Goal: Task Accomplishment & Management: Use online tool/utility

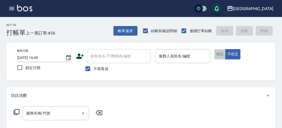
click at [215, 53] on button "指定" at bounding box center [219, 54] width 11 height 10
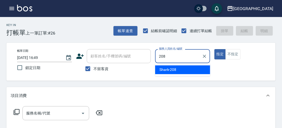
click at [174, 69] on span "Shark -208" at bounding box center [167, 70] width 17 height 6
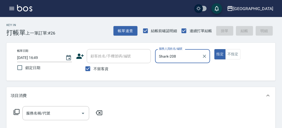
type input "Shark-208"
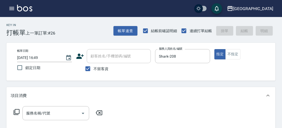
click at [17, 111] on icon at bounding box center [16, 112] width 6 height 6
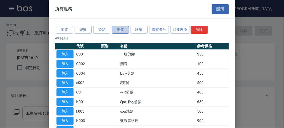
click at [119, 29] on button "洗髮" at bounding box center [120, 30] width 17 height 8
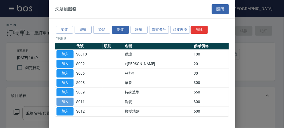
click at [67, 100] on button "加入" at bounding box center [65, 102] width 17 height 8
type input "洗髮(S011)"
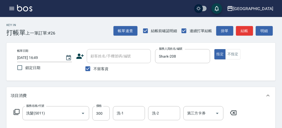
click at [17, 110] on icon at bounding box center [16, 112] width 6 height 6
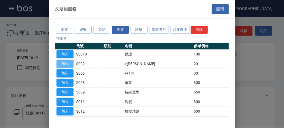
click at [63, 63] on button "加入" at bounding box center [65, 64] width 17 height 8
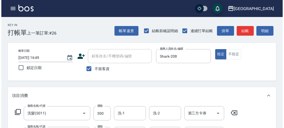
scroll to position [177, 0]
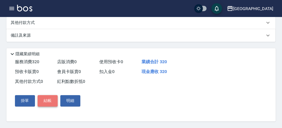
click at [49, 103] on button "結帳" at bounding box center [48, 101] width 20 height 11
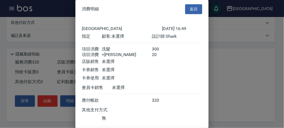
scroll to position [35, 0]
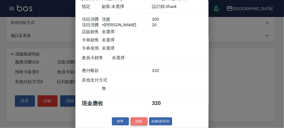
click at [139, 124] on button "結帳" at bounding box center [139, 122] width 17 height 8
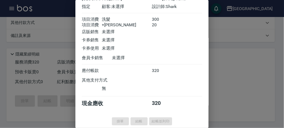
type input "2025/08/12 17:37"
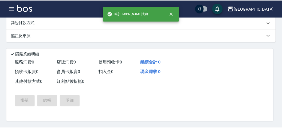
scroll to position [0, 0]
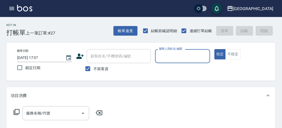
click at [12, 7] on icon "button" at bounding box center [12, 8] width 6 height 6
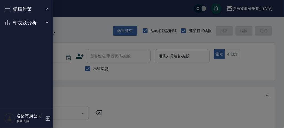
click at [18, 10] on button "櫃檯作業" at bounding box center [26, 9] width 49 height 14
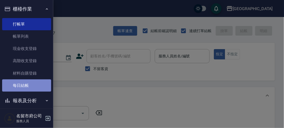
click at [31, 86] on link "每日結帳" at bounding box center [26, 86] width 49 height 12
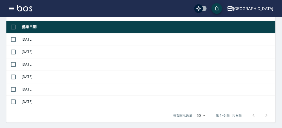
scroll to position [30, 0]
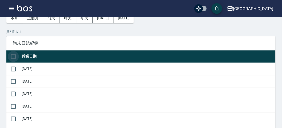
click at [14, 55] on input "checkbox" at bounding box center [13, 56] width 11 height 11
checkbox input "true"
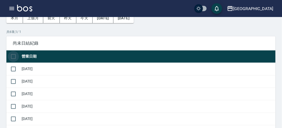
checkbox input "true"
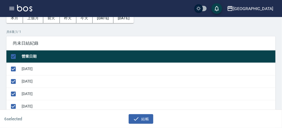
scroll to position [118, 0]
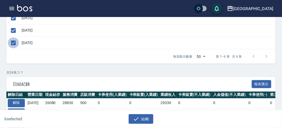
click at [15, 42] on input "checkbox" at bounding box center [13, 43] width 11 height 11
checkbox input "false"
click at [135, 117] on icon "button" at bounding box center [136, 119] width 6 height 6
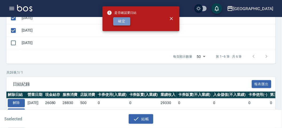
click at [121, 21] on button "確定" at bounding box center [121, 21] width 17 height 8
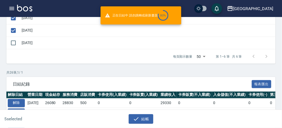
checkbox input "false"
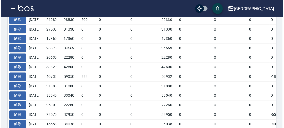
scroll to position [89, 0]
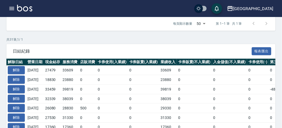
click at [79, 45] on div "日結紀錄 報表匯出" at bounding box center [140, 51] width 269 height 15
click at [12, 7] on icon "button" at bounding box center [11, 8] width 5 height 3
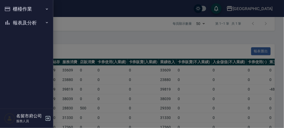
drag, startPoint x: 13, startPoint y: 9, endPoint x: 17, endPoint y: 9, distance: 4.3
click at [14, 9] on button "櫃檯作業" at bounding box center [26, 9] width 49 height 14
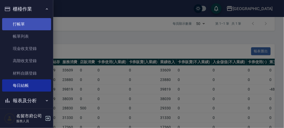
click at [23, 23] on link "打帳單" at bounding box center [26, 24] width 49 height 12
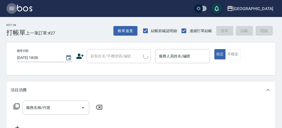
click at [11, 9] on icon "button" at bounding box center [11, 8] width 5 height 3
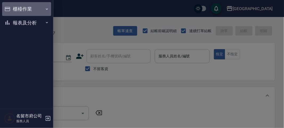
click at [24, 8] on button "櫃檯作業" at bounding box center [26, 9] width 49 height 14
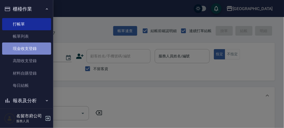
click at [30, 50] on link "現金收支登錄" at bounding box center [26, 49] width 49 height 12
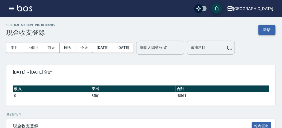
click at [267, 28] on button "新增" at bounding box center [266, 30] width 17 height 10
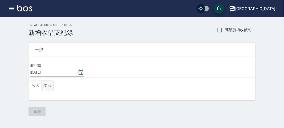
click at [46, 85] on button "支出" at bounding box center [48, 86] width 12 height 11
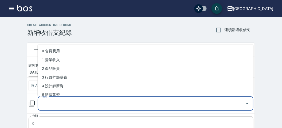
click at [53, 102] on input "科目" at bounding box center [141, 103] width 203 height 9
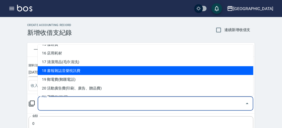
scroll to position [109, 0]
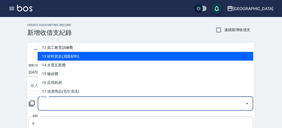
click at [79, 57] on li "13 材料貨款(員購材料)" at bounding box center [145, 56] width 215 height 9
type input "13 材料貨款(員購材料)"
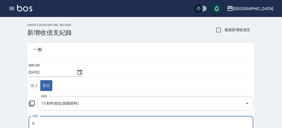
scroll to position [2, 0]
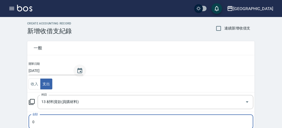
click at [81, 70] on icon "Choose date, selected date is 2025-08-12" at bounding box center [80, 71] width 6 height 6
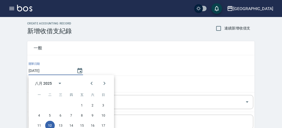
scroll to position [31, 0]
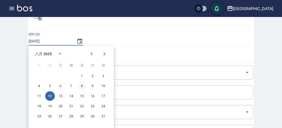
click at [83, 86] on button "8" at bounding box center [82, 87] width 10 height 10
type input "[DATE]"
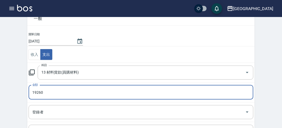
scroll to position [105, 0]
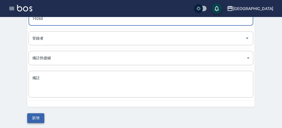
type input "19260"
click at [34, 116] on button "新增" at bounding box center [35, 119] width 17 height 10
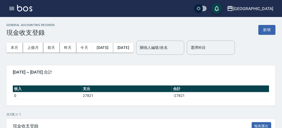
click at [10, 8] on icon "button" at bounding box center [12, 8] width 6 height 6
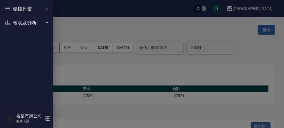
click at [15, 7] on button "櫃檯作業" at bounding box center [26, 9] width 49 height 14
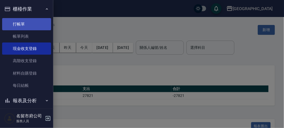
click at [31, 27] on link "打帳單" at bounding box center [26, 24] width 49 height 12
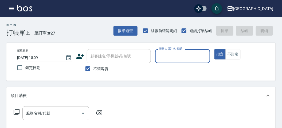
click at [186, 57] on input "服務人員姓名/編號" at bounding box center [182, 56] width 50 height 9
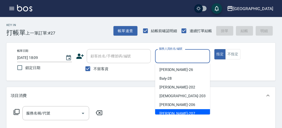
click at [173, 111] on div "[PERSON_NAME] -207" at bounding box center [182, 114] width 55 height 9
type input "[PERSON_NAME]-207"
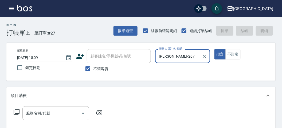
click at [17, 111] on icon at bounding box center [16, 112] width 6 height 6
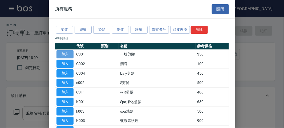
click at [66, 56] on button "加入" at bounding box center [65, 54] width 17 height 8
type input "一般剪髮(C001)"
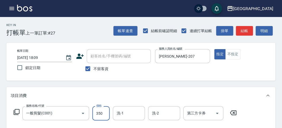
click at [99, 113] on input "350" at bounding box center [100, 114] width 17 height 14
type input "400"
click at [17, 111] on icon at bounding box center [16, 112] width 6 height 6
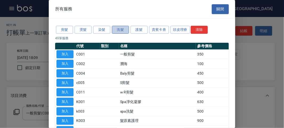
click at [126, 27] on button "洗髮" at bounding box center [120, 30] width 17 height 8
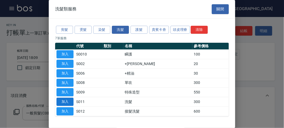
click at [69, 100] on button "加入" at bounding box center [65, 102] width 17 height 8
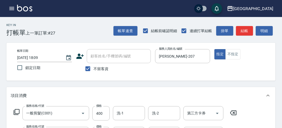
click at [18, 114] on icon at bounding box center [17, 113] width 6 height 6
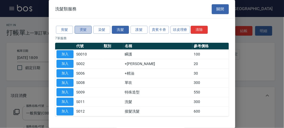
click at [89, 31] on button "燙髮" at bounding box center [83, 30] width 17 height 8
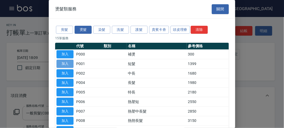
click at [68, 62] on button "加入" at bounding box center [65, 64] width 17 height 8
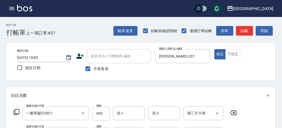
scroll to position [203, 0]
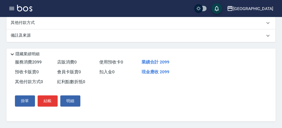
click at [37, 27] on div "其他付款方式" at bounding box center [140, 23] width 269 height 13
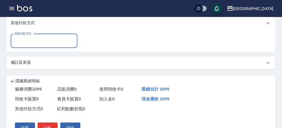
scroll to position [0, 0]
click at [38, 46] on input "其他付款方式" at bounding box center [44, 41] width 62 height 9
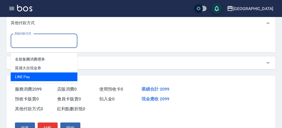
click at [35, 74] on span "LlNE Pay" at bounding box center [44, 77] width 67 height 9
type input "LlNE Pay"
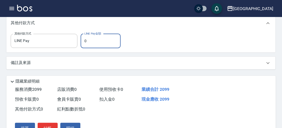
click at [87, 47] on input "0" at bounding box center [101, 41] width 40 height 14
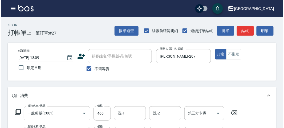
scroll to position [236, 0]
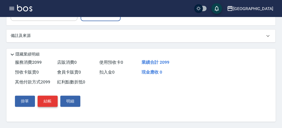
type input "2099"
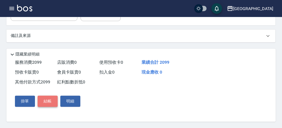
click at [56, 100] on button "結帳" at bounding box center [48, 101] width 20 height 11
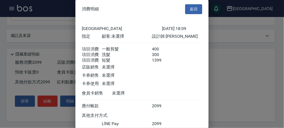
scroll to position [41, 0]
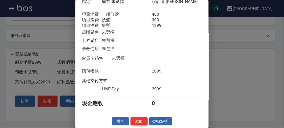
click at [139, 120] on button "結帳" at bounding box center [139, 122] width 17 height 8
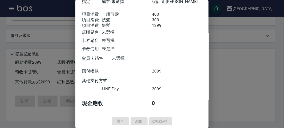
type input "[DATE] 18:47"
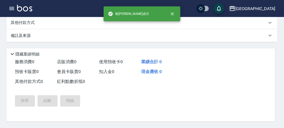
scroll to position [0, 0]
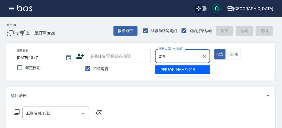
type input "[PERSON_NAME]-219"
type button "true"
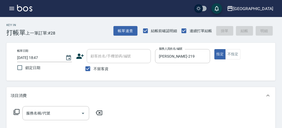
click at [16, 112] on icon at bounding box center [16, 112] width 6 height 6
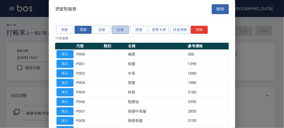
click at [123, 31] on button "洗髮" at bounding box center [120, 30] width 17 height 8
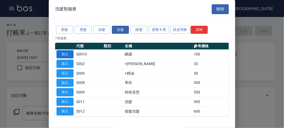
click at [63, 53] on button "加入" at bounding box center [65, 54] width 17 height 8
type input "瞬護(S0010)"
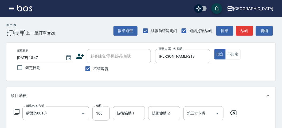
click at [18, 111] on icon at bounding box center [16, 112] width 6 height 6
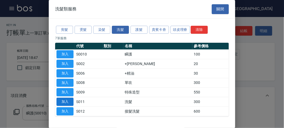
drag, startPoint x: 71, startPoint y: 100, endPoint x: 26, endPoint y: 118, distance: 48.6
click at [70, 100] on button "加入" at bounding box center [65, 102] width 17 height 8
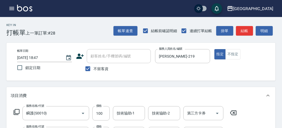
click at [19, 112] on icon at bounding box center [17, 113] width 6 height 6
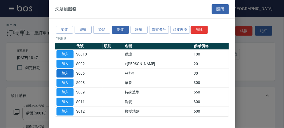
click at [70, 73] on button "加入" at bounding box center [65, 74] width 17 height 8
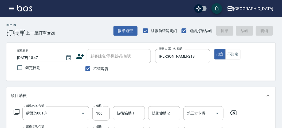
type input "[DATE] 18:48"
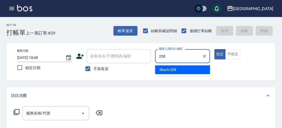
click at [174, 69] on span "Shark -208" at bounding box center [167, 70] width 17 height 6
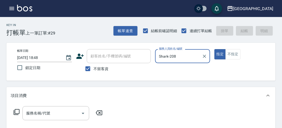
type input "Shark-208"
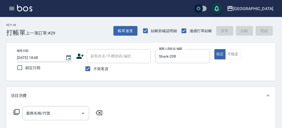
click at [17, 113] on icon at bounding box center [16, 112] width 6 height 6
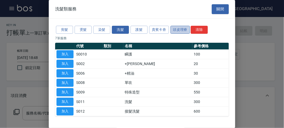
click at [178, 29] on button "頭皮理療" at bounding box center [181, 30] width 20 height 8
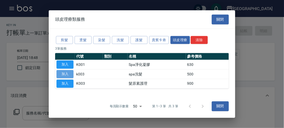
click at [62, 74] on button "加入" at bounding box center [65, 74] width 17 height 8
type input "spa洗髮(k003)"
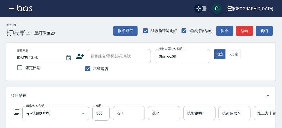
click at [17, 112] on icon at bounding box center [16, 112] width 6 height 6
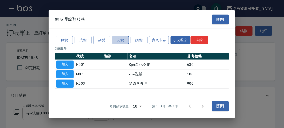
click at [118, 39] on button "洗髮" at bounding box center [120, 40] width 17 height 8
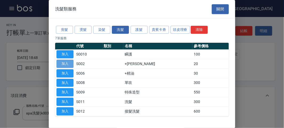
click at [65, 61] on button "加入" at bounding box center [65, 64] width 17 height 8
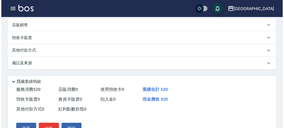
scroll to position [182, 0]
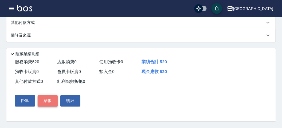
drag, startPoint x: 46, startPoint y: 104, endPoint x: 43, endPoint y: 99, distance: 5.8
click at [47, 103] on button "結帳" at bounding box center [48, 101] width 20 height 11
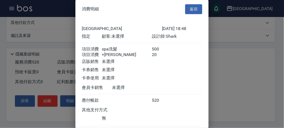
scroll to position [35, 0]
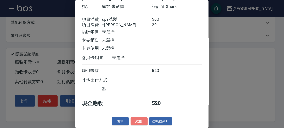
click at [134, 122] on button "結帳" at bounding box center [139, 122] width 17 height 8
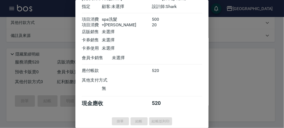
type input "[DATE] 18:58"
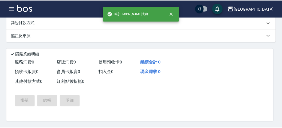
scroll to position [0, 0]
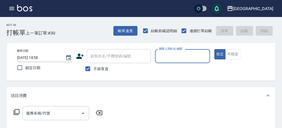
click at [13, 7] on icon "button" at bounding box center [12, 8] width 6 height 6
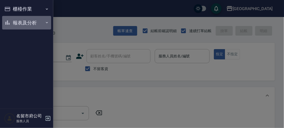
click at [33, 23] on button "報表及分析" at bounding box center [26, 23] width 49 height 14
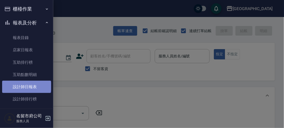
click at [26, 87] on link "設計師日報表" at bounding box center [26, 87] width 49 height 12
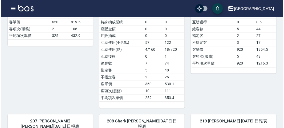
scroll to position [118, 0]
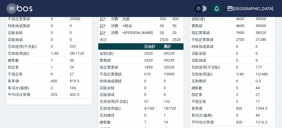
click at [12, 7] on icon "button" at bounding box center [11, 8] width 5 height 3
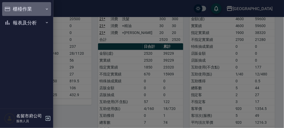
click at [17, 6] on button "櫃檯作業" at bounding box center [26, 9] width 49 height 14
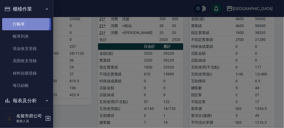
click at [21, 23] on link "打帳單" at bounding box center [26, 24] width 49 height 12
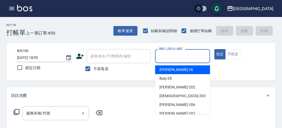
click at [167, 55] on input "服務人員姓名/編號" at bounding box center [182, 56] width 50 height 9
click at [178, 70] on div "[PERSON_NAME] -26" at bounding box center [182, 70] width 55 height 9
type input "[PERSON_NAME]-26"
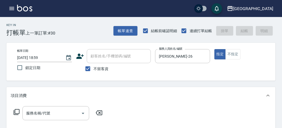
click at [17, 112] on icon at bounding box center [16, 112] width 6 height 6
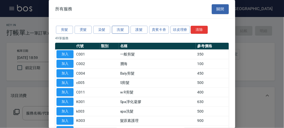
click at [120, 30] on button "洗髮" at bounding box center [120, 30] width 17 height 8
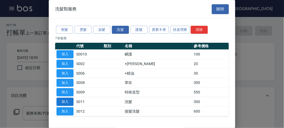
click at [66, 99] on button "加入" at bounding box center [65, 102] width 17 height 8
type input "洗髮(S011)"
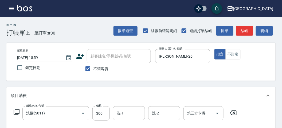
click at [19, 112] on icon at bounding box center [16, 112] width 6 height 6
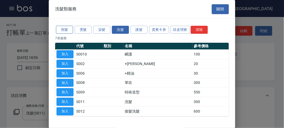
click at [64, 29] on button "剪髮" at bounding box center [64, 30] width 17 height 8
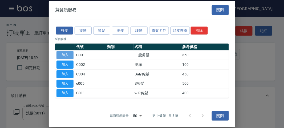
click at [61, 54] on button "加入" at bounding box center [65, 55] width 17 height 8
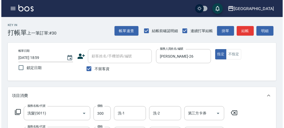
scroll to position [177, 0]
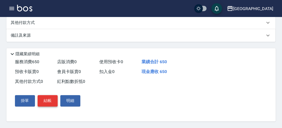
click at [45, 99] on button "結帳" at bounding box center [48, 101] width 20 height 11
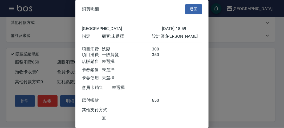
scroll to position [35, 0]
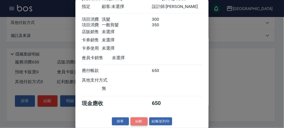
click at [138, 123] on button "結帳" at bounding box center [139, 122] width 17 height 8
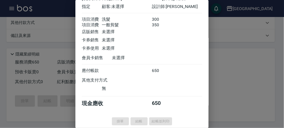
type input "[DATE] 19:16"
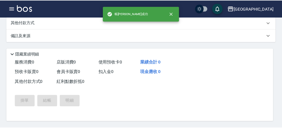
scroll to position [0, 0]
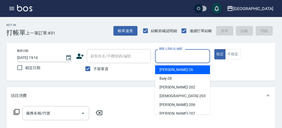
click at [185, 56] on input "服務人員姓名/編號" at bounding box center [182, 56] width 50 height 9
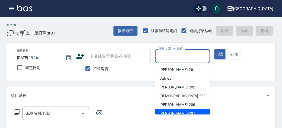
click at [172, 112] on span "[PERSON_NAME] -207" at bounding box center [177, 114] width 36 height 6
type input "[PERSON_NAME]-207"
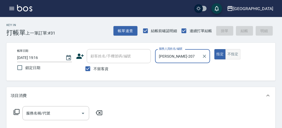
click at [231, 57] on button "不指定" at bounding box center [232, 54] width 15 height 10
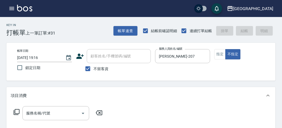
click at [15, 114] on icon at bounding box center [16, 112] width 6 height 6
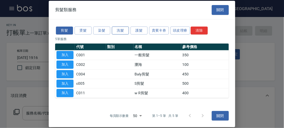
click at [118, 32] on button "洗髮" at bounding box center [120, 30] width 17 height 8
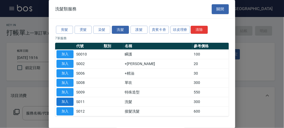
click at [70, 101] on button "加入" at bounding box center [65, 102] width 17 height 8
type input "洗髮(S011)"
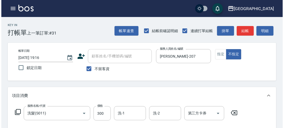
scroll to position [156, 0]
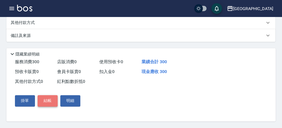
click at [46, 104] on button "結帳" at bounding box center [48, 101] width 20 height 11
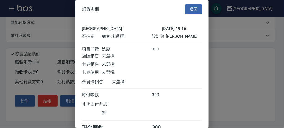
scroll to position [30, 0]
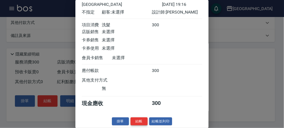
click at [142, 122] on button "結帳" at bounding box center [139, 122] width 17 height 8
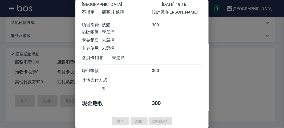
type input "[DATE] 19:17"
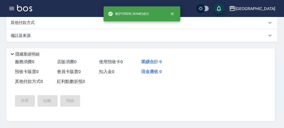
scroll to position [0, 0]
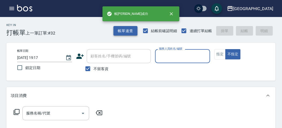
click at [133, 31] on button "帳單速查" at bounding box center [125, 31] width 24 height 10
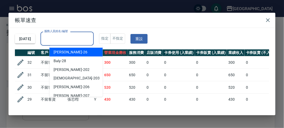
click at [65, 39] on input "服務人員姓名/編號" at bounding box center [67, 38] width 49 height 9
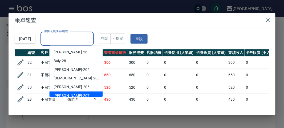
click at [70, 96] on div "[PERSON_NAME] -207" at bounding box center [76, 96] width 53 height 9
type input "[PERSON_NAME]-207"
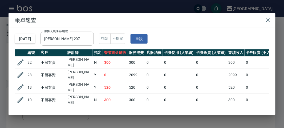
click at [135, 86] on td "520" at bounding box center [137, 88] width 18 height 13
drag, startPoint x: 134, startPoint y: 87, endPoint x: 125, endPoint y: 87, distance: 8.5
click at [125, 87] on tr "18 不留客資 [PERSON_NAME] 520 520 0 0 0 520 0 0 0 0 0" at bounding box center [211, 88] width 392 height 13
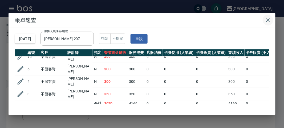
drag, startPoint x: 268, startPoint y: 23, endPoint x: 238, endPoint y: 23, distance: 30.1
click at [268, 23] on icon "button" at bounding box center [268, 20] width 6 height 6
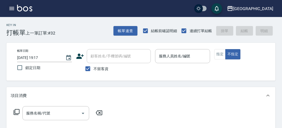
click at [14, 8] on icon "button" at bounding box center [11, 8] width 5 height 3
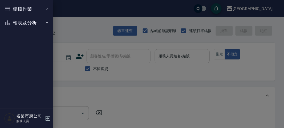
click at [15, 23] on button "報表及分析" at bounding box center [26, 23] width 49 height 14
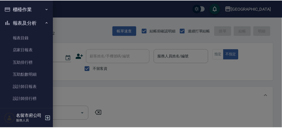
scroll to position [17, 0]
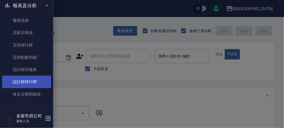
click at [41, 81] on link "設計師排行榜" at bounding box center [26, 82] width 49 height 12
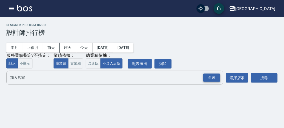
click at [209, 78] on div "全選" at bounding box center [211, 78] width 17 height 8
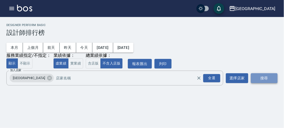
click at [262, 78] on button "搜尋" at bounding box center [264, 79] width 27 height 10
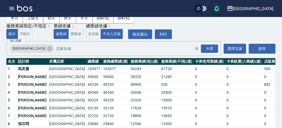
scroll to position [47, 0]
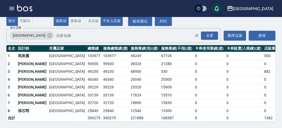
click at [27, 10] on img at bounding box center [24, 8] width 15 height 7
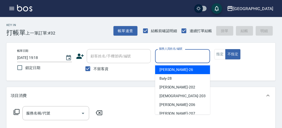
click at [169, 56] on input "服務人員姓名/編號" at bounding box center [182, 56] width 50 height 9
click at [170, 71] on span "[PERSON_NAME] -26" at bounding box center [176, 70] width 34 height 6
type input "[PERSON_NAME]-26"
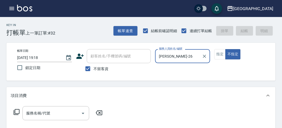
click at [14, 114] on icon at bounding box center [17, 113] width 6 height 6
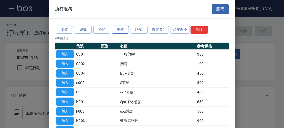
click at [121, 27] on button "洗髮" at bounding box center [120, 30] width 17 height 8
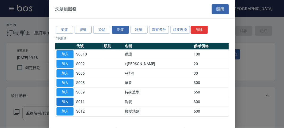
click at [65, 101] on button "加入" at bounding box center [65, 102] width 17 height 8
type input "洗髮(S011)"
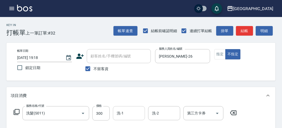
click at [123, 114] on input "洗-1" at bounding box center [128, 113] width 27 height 9
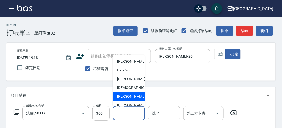
scroll to position [30, 0]
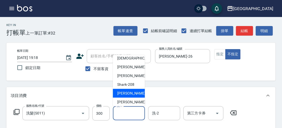
click at [126, 94] on span "小雲 -214" at bounding box center [135, 94] width 36 height 6
type input "小雲-214"
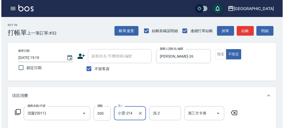
scroll to position [156, 0]
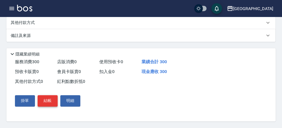
click at [42, 104] on button "結帳" at bounding box center [48, 101] width 20 height 11
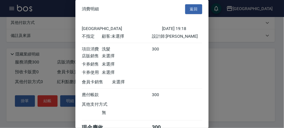
scroll to position [30, 0]
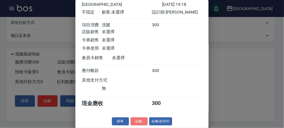
click at [135, 124] on button "結帳" at bounding box center [139, 122] width 17 height 8
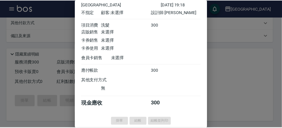
scroll to position [0, 0]
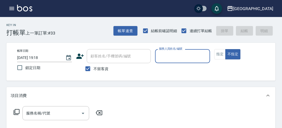
click at [187, 64] on p at bounding box center [182, 66] width 55 height 6
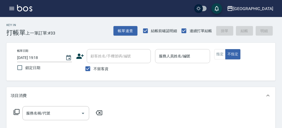
click at [186, 54] on input "服務人員姓名/編號" at bounding box center [182, 56] width 50 height 9
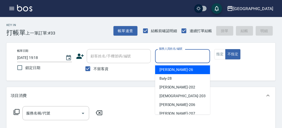
drag, startPoint x: 184, startPoint y: 69, endPoint x: 154, endPoint y: 77, distance: 31.2
click at [184, 69] on div "[PERSON_NAME] -26" at bounding box center [182, 70] width 55 height 9
type input "[PERSON_NAME]-26"
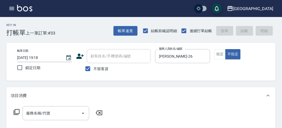
click at [14, 114] on icon at bounding box center [16, 112] width 6 height 6
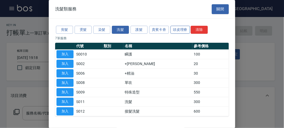
click at [187, 30] on button "頭皮理療" at bounding box center [181, 30] width 20 height 8
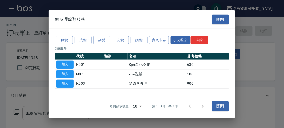
click at [64, 69] on td "加入" at bounding box center [65, 65] width 20 height 10
click at [65, 73] on button "加入" at bounding box center [65, 74] width 17 height 8
type input "spa洗髮(k003)"
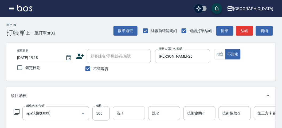
click at [133, 115] on input "洗-1" at bounding box center [128, 113] width 27 height 9
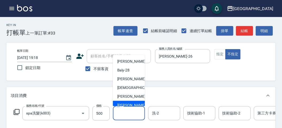
scroll to position [41, 0]
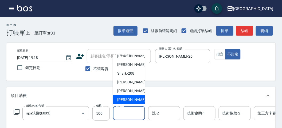
click at [129, 97] on div "[PERSON_NAME] -222" at bounding box center [129, 100] width 32 height 9
type input "[PERSON_NAME]-222"
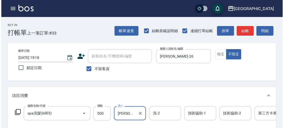
scroll to position [161, 0]
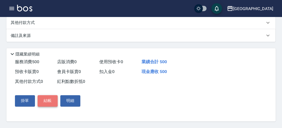
click at [51, 104] on button "結帳" at bounding box center [48, 101] width 20 height 11
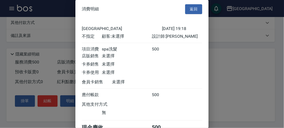
scroll to position [30, 0]
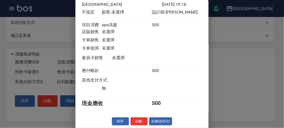
click at [140, 124] on button "結帳" at bounding box center [139, 122] width 17 height 8
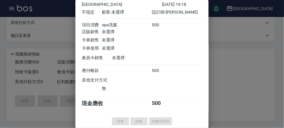
type input "[DATE] 19:24"
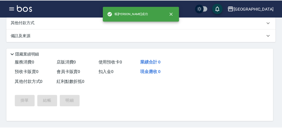
scroll to position [0, 0]
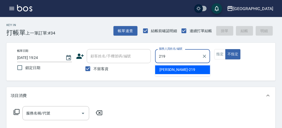
type input "[PERSON_NAME]-219"
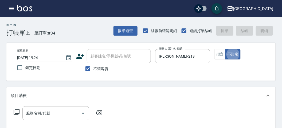
type button "false"
drag, startPoint x: 16, startPoint y: 116, endPoint x: 14, endPoint y: 113, distance: 4.0
click at [16, 114] on div "服務名稱/代號 服務名稱/代號" at bounding box center [58, 114] width 95 height 14
click at [15, 111] on icon at bounding box center [16, 112] width 6 height 6
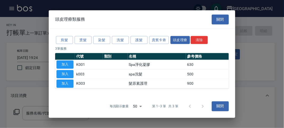
drag, startPoint x: 62, startPoint y: 73, endPoint x: 65, endPoint y: 74, distance: 3.5
click at [62, 74] on button "加入" at bounding box center [65, 74] width 17 height 8
type input "spa洗髮(k003)"
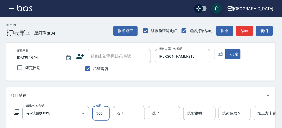
click at [102, 118] on input "500" at bounding box center [100, 114] width 17 height 14
type input "520"
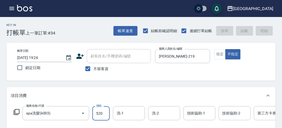
type input "[DATE] 19:39"
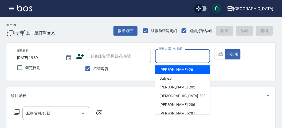
click at [176, 57] on input "服務人員姓名/編號" at bounding box center [182, 56] width 50 height 9
click at [174, 68] on div "[PERSON_NAME] -26" at bounding box center [182, 70] width 55 height 9
type input "[PERSON_NAME]-26"
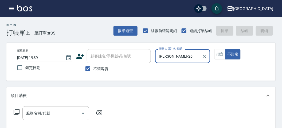
click at [18, 112] on icon at bounding box center [16, 112] width 6 height 6
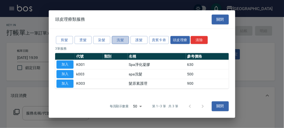
click at [121, 38] on button "洗髮" at bounding box center [120, 40] width 17 height 8
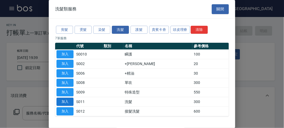
drag, startPoint x: 68, startPoint y: 101, endPoint x: 76, endPoint y: 96, distance: 9.3
click at [68, 101] on button "加入" at bounding box center [65, 102] width 17 height 8
type input "洗髮(S011)"
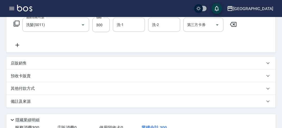
scroll to position [59, 0]
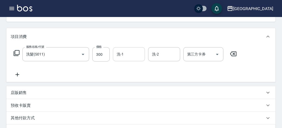
click at [122, 60] on div "洗-1" at bounding box center [129, 54] width 32 height 14
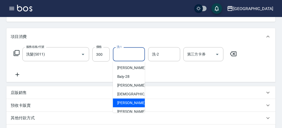
scroll to position [30, 0]
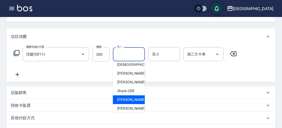
click at [127, 99] on span "小雲 -214" at bounding box center [135, 100] width 36 height 6
type input "小雲-214"
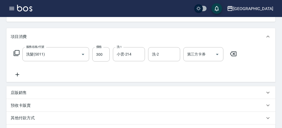
click at [17, 53] on icon at bounding box center [16, 53] width 6 height 6
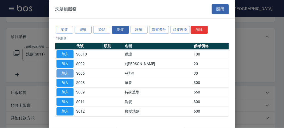
click at [63, 75] on button "加入" at bounding box center [65, 74] width 17 height 8
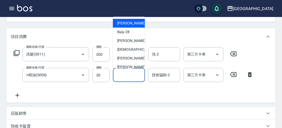
click at [131, 79] on input "技術協助-1" at bounding box center [128, 75] width 27 height 9
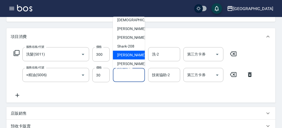
click at [128, 57] on span "小雲 -214" at bounding box center [135, 56] width 36 height 6
type input "小雲-214"
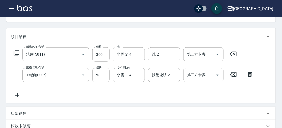
click at [16, 52] on icon at bounding box center [16, 53] width 6 height 6
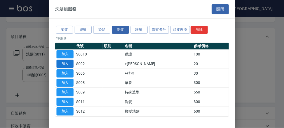
click at [60, 64] on button "加入" at bounding box center [65, 64] width 17 height 8
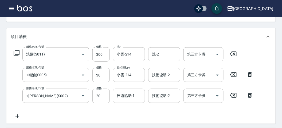
click at [122, 97] on input "技術協助-1" at bounding box center [128, 95] width 27 height 9
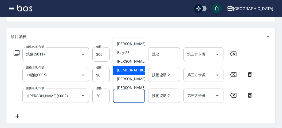
scroll to position [41, 0]
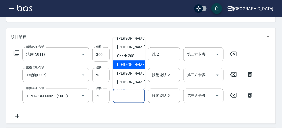
click at [131, 65] on span "小雲 -214" at bounding box center [135, 65] width 36 height 6
type input "小雲-214"
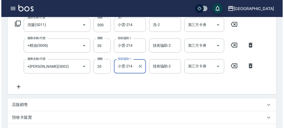
scroll to position [198, 0]
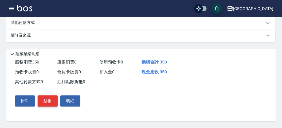
click at [50, 99] on button "結帳" at bounding box center [48, 101] width 20 height 11
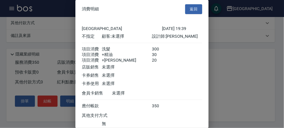
scroll to position [42, 0]
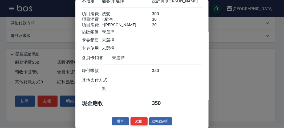
click at [140, 123] on button "結帳" at bounding box center [139, 122] width 17 height 8
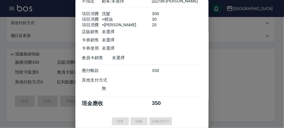
type input "[DATE] 19:56"
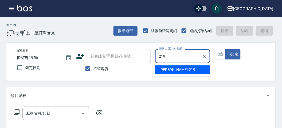
type input "[PERSON_NAME]-219"
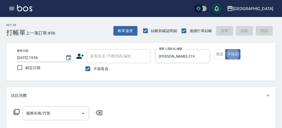
click at [17, 116] on div "服務名稱/代號 服務名稱/代號" at bounding box center [58, 114] width 95 height 14
click at [17, 111] on icon at bounding box center [16, 112] width 6 height 6
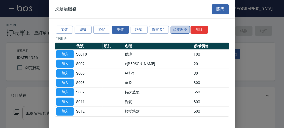
click at [179, 30] on button "頭皮理療" at bounding box center [181, 30] width 20 height 8
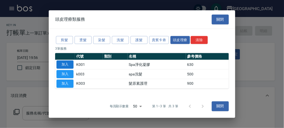
click at [69, 66] on button "加入" at bounding box center [65, 65] width 17 height 8
type input "Spa淨化凝膠(K001)"
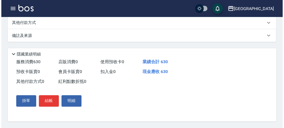
scroll to position [43, 0]
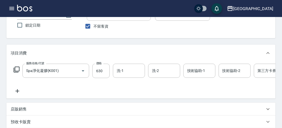
type input "[DATE] 20:00"
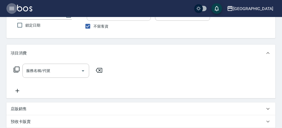
click at [14, 8] on button "button" at bounding box center [11, 8] width 11 height 11
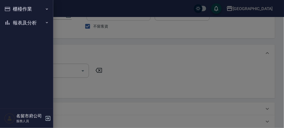
click at [11, 18] on button "報表及分析" at bounding box center [26, 23] width 49 height 14
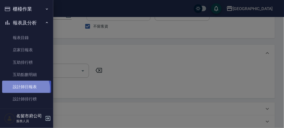
click at [25, 89] on link "設計師日報表" at bounding box center [26, 87] width 49 height 12
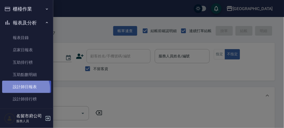
click at [24, 89] on link "設計師日報表" at bounding box center [26, 87] width 49 height 12
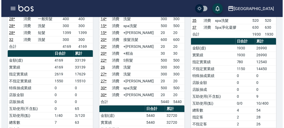
scroll to position [367, 0]
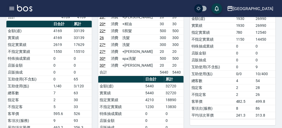
click at [10, 10] on icon "button" at bounding box center [12, 8] width 6 height 6
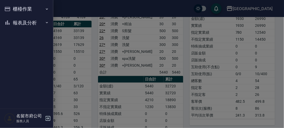
click at [19, 20] on button "報表及分析" at bounding box center [26, 23] width 49 height 14
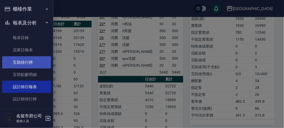
scroll to position [17, 0]
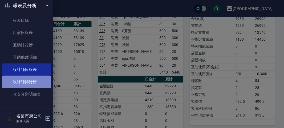
click at [34, 83] on link "設計師排行榜" at bounding box center [26, 82] width 49 height 12
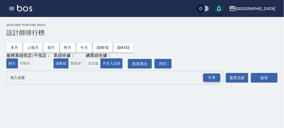
click at [206, 77] on div "全選" at bounding box center [211, 78] width 17 height 8
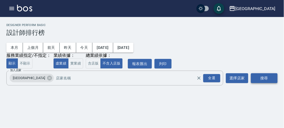
click at [257, 80] on button "搜尋" at bounding box center [264, 79] width 27 height 10
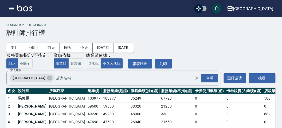
scroll to position [47, 0]
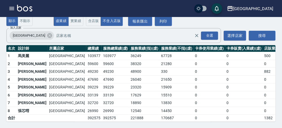
click at [25, 9] on img at bounding box center [24, 8] width 15 height 7
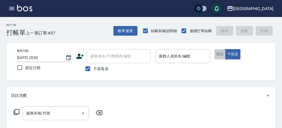
click at [216, 52] on button "指定" at bounding box center [219, 54] width 11 height 10
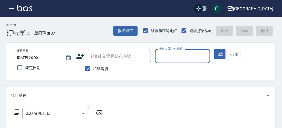
click at [180, 65] on p at bounding box center [182, 66] width 55 height 6
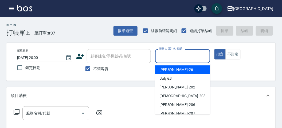
click at [178, 53] on div "服務人員姓名/編號 服務人員姓名/編號" at bounding box center [182, 56] width 55 height 14
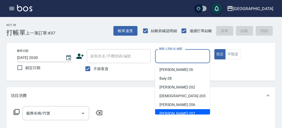
click at [179, 111] on div "[PERSON_NAME] -207" at bounding box center [182, 114] width 55 height 9
type input "[PERSON_NAME]-207"
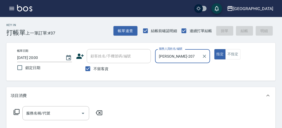
click at [18, 111] on icon at bounding box center [16, 112] width 6 height 6
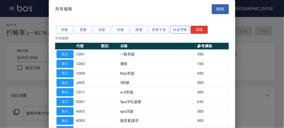
click at [178, 32] on button "頭皮理療" at bounding box center [181, 30] width 20 height 8
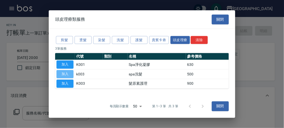
click at [65, 73] on button "加入" at bounding box center [65, 74] width 17 height 8
type input "spa洗髮(k003)"
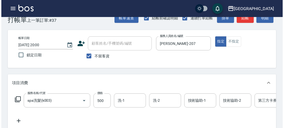
scroll to position [161, 0]
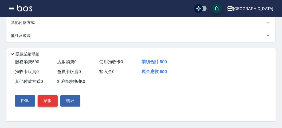
click at [51, 99] on button "結帳" at bounding box center [48, 101] width 20 height 11
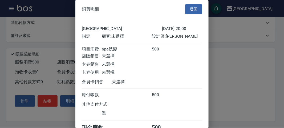
scroll to position [30, 0]
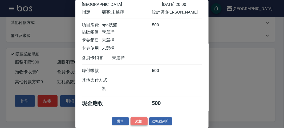
click at [135, 122] on button "結帳" at bounding box center [139, 122] width 17 height 8
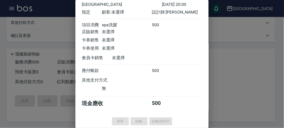
type input "[DATE] 20:10"
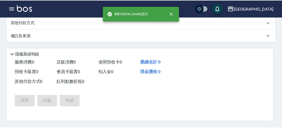
scroll to position [0, 0]
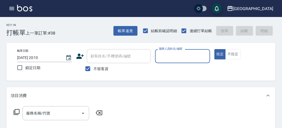
click at [15, 6] on icon "button" at bounding box center [12, 8] width 6 height 6
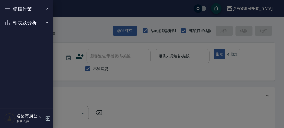
drag, startPoint x: 189, startPoint y: 42, endPoint x: 191, endPoint y: 43, distance: 2.9
click at [190, 42] on div at bounding box center [142, 64] width 284 height 128
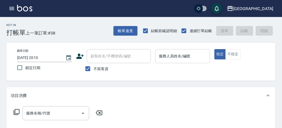
click at [188, 53] on input "服務人員姓名/編號" at bounding box center [182, 56] width 50 height 9
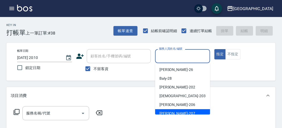
click at [178, 112] on div "[PERSON_NAME] -207" at bounding box center [182, 114] width 55 height 9
type input "[PERSON_NAME]-207"
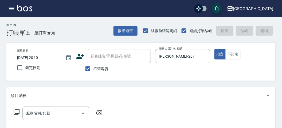
click at [16, 114] on icon at bounding box center [17, 113] width 6 height 6
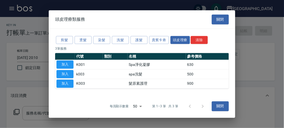
click at [119, 36] on div "剪髮 燙髮 染髮 洗髮 護髮 貴賓卡劵 頭皮理療 清除" at bounding box center [142, 40] width 174 height 10
click at [120, 38] on button "洗髮" at bounding box center [120, 40] width 17 height 8
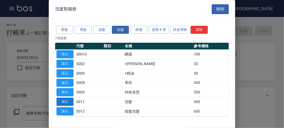
click at [67, 103] on button "加入" at bounding box center [65, 102] width 17 height 8
type input "洗髮(S011)"
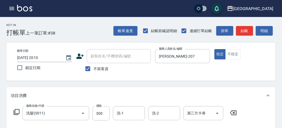
click at [21, 112] on div "服務名稱/代號 洗髮(S011) 服務名稱/代號 價格 300 價格 洗-1 洗-1 洗-2 洗-2 第三方卡券 第三方卡券" at bounding box center [125, 114] width 229 height 14
click at [18, 112] on icon at bounding box center [16, 112] width 6 height 6
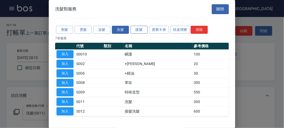
click at [143, 32] on button "護髮" at bounding box center [139, 30] width 17 height 8
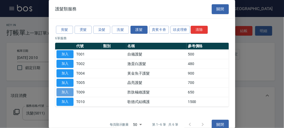
click at [71, 91] on button "加入" at bounding box center [65, 93] width 17 height 8
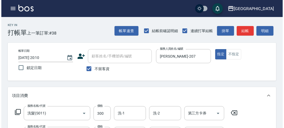
scroll to position [177, 0]
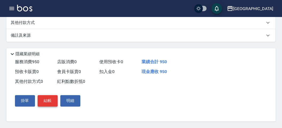
click at [42, 103] on button "結帳" at bounding box center [48, 101] width 20 height 11
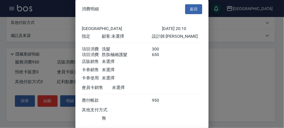
scroll to position [35, 0]
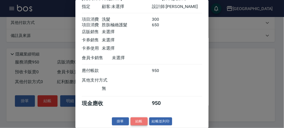
click at [137, 119] on button "結帳" at bounding box center [139, 122] width 17 height 8
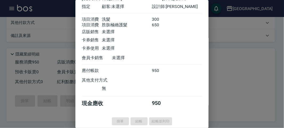
type input "[DATE] 20:32"
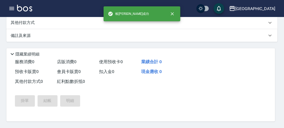
scroll to position [0, 0]
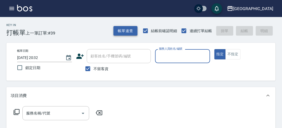
click at [132, 30] on button "帳單速查" at bounding box center [125, 31] width 24 height 10
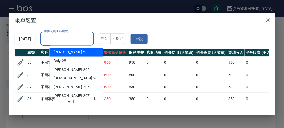
click at [91, 38] on input "服務人員姓名/編號" at bounding box center [67, 38] width 49 height 9
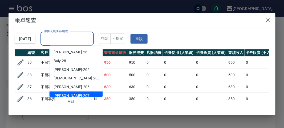
click at [75, 95] on div "[PERSON_NAME] -207" at bounding box center [76, 96] width 53 height 9
type input "[PERSON_NAME]-207"
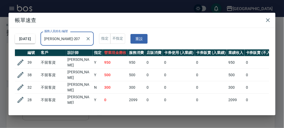
scroll to position [66, 0]
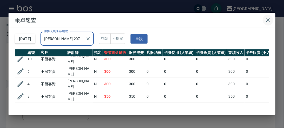
click at [268, 20] on icon "button" at bounding box center [268, 20] width 4 height 4
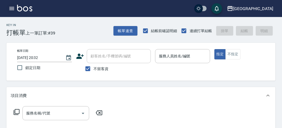
click at [11, 11] on icon "button" at bounding box center [12, 8] width 6 height 6
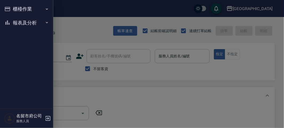
click at [15, 24] on button "報表及分析" at bounding box center [26, 23] width 49 height 14
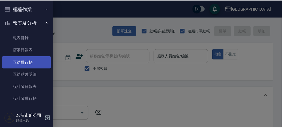
scroll to position [17, 0]
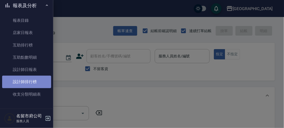
click at [34, 80] on link "設計師排行榜" at bounding box center [26, 82] width 49 height 12
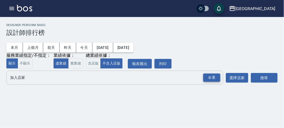
click at [211, 77] on div "全選" at bounding box center [211, 78] width 17 height 8
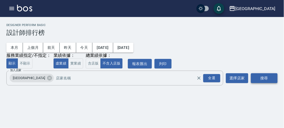
click at [261, 77] on button "搜尋" at bounding box center [264, 79] width 27 height 10
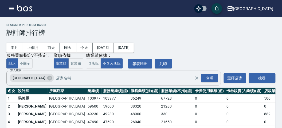
click at [23, 9] on img at bounding box center [24, 8] width 15 height 7
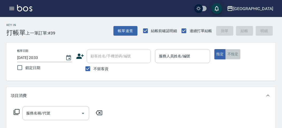
click at [234, 56] on button "不指定" at bounding box center [232, 54] width 15 height 10
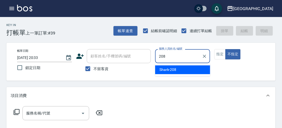
click at [183, 72] on div "Shark -208" at bounding box center [182, 70] width 55 height 9
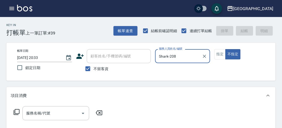
type input "Shark-208"
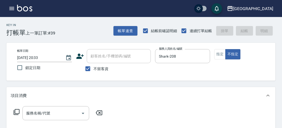
click at [17, 113] on icon at bounding box center [16, 112] width 6 height 6
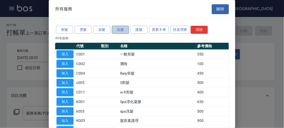
drag, startPoint x: 119, startPoint y: 30, endPoint x: 122, endPoint y: 26, distance: 4.1
click at [120, 30] on button "洗髮" at bounding box center [120, 30] width 17 height 8
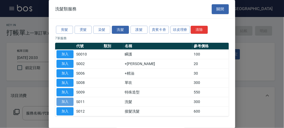
click at [65, 100] on button "加入" at bounding box center [65, 102] width 17 height 8
type input "洗髮(S011)"
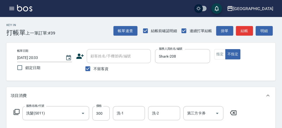
click at [15, 113] on icon at bounding box center [17, 113] width 6 height 6
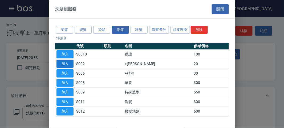
click at [69, 65] on button "加入" at bounding box center [65, 64] width 17 height 8
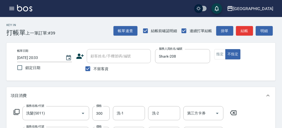
click at [16, 111] on icon at bounding box center [16, 112] width 6 height 6
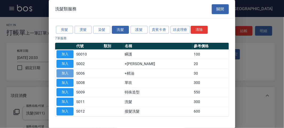
click at [65, 72] on button "加入" at bounding box center [65, 74] width 17 height 8
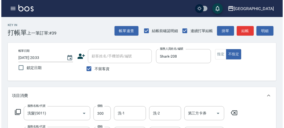
scroll to position [198, 0]
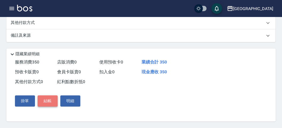
click at [50, 103] on button "結帳" at bounding box center [48, 101] width 20 height 11
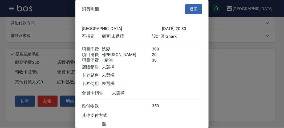
scroll to position [42, 0]
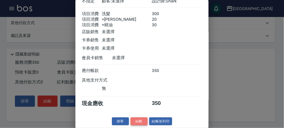
click at [134, 121] on button "結帳" at bounding box center [139, 122] width 17 height 8
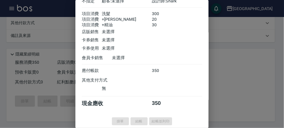
type input "[DATE] 20:36"
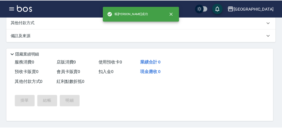
scroll to position [0, 0]
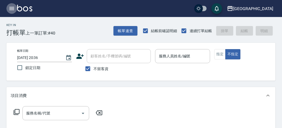
click at [11, 7] on icon "button" at bounding box center [12, 8] width 6 height 6
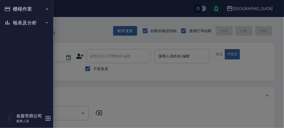
click at [29, 24] on button "報表及分析" at bounding box center [26, 23] width 49 height 14
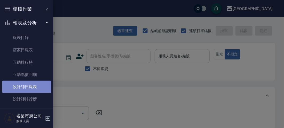
click at [26, 89] on link "設計師日報表" at bounding box center [26, 87] width 49 height 12
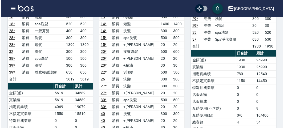
scroll to position [385, 0]
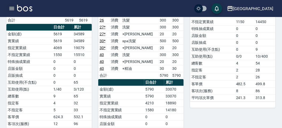
click at [11, 7] on icon "button" at bounding box center [12, 8] width 6 height 6
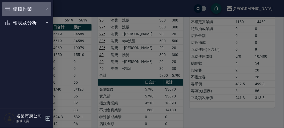
click at [31, 10] on button "櫃檯作業" at bounding box center [26, 9] width 49 height 14
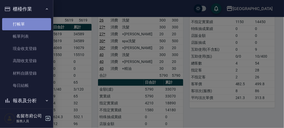
click at [30, 20] on link "打帳單" at bounding box center [26, 24] width 49 height 12
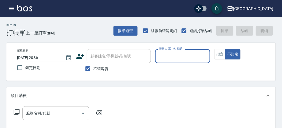
click at [176, 65] on p at bounding box center [182, 66] width 55 height 6
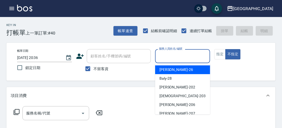
drag, startPoint x: 175, startPoint y: 58, endPoint x: 164, endPoint y: 100, distance: 42.9
click at [175, 62] on div "服務人員姓名/編號" at bounding box center [182, 56] width 55 height 14
click at [171, 60] on input "服務人員姓名/編號" at bounding box center [182, 56] width 50 height 9
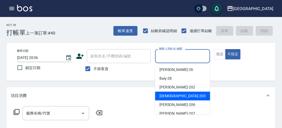
drag, startPoint x: 176, startPoint y: 94, endPoint x: 53, endPoint y: 110, distance: 124.5
click at [172, 95] on div "聖德 -203" at bounding box center [182, 96] width 55 height 9
type input "聖德-203"
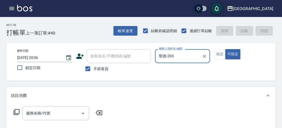
click at [17, 115] on icon at bounding box center [16, 112] width 6 height 6
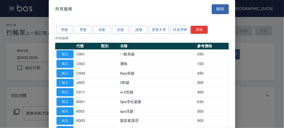
click at [18, 113] on div at bounding box center [142, 64] width 284 height 128
click at [177, 27] on button "頭皮理療" at bounding box center [181, 30] width 20 height 8
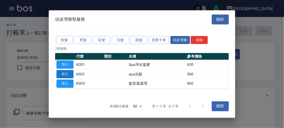
click at [67, 78] on button "加入" at bounding box center [65, 74] width 17 height 8
type input "spa洗髮(k003)"
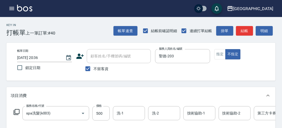
click at [14, 111] on icon at bounding box center [16, 112] width 6 height 6
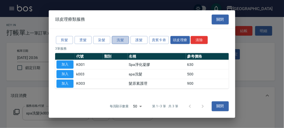
click at [120, 39] on button "洗髮" at bounding box center [120, 40] width 17 height 8
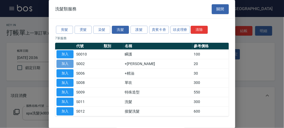
click at [68, 64] on button "加入" at bounding box center [65, 64] width 17 height 8
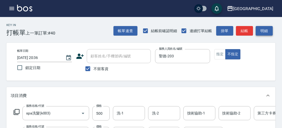
click at [268, 30] on button "明細" at bounding box center [263, 31] width 17 height 10
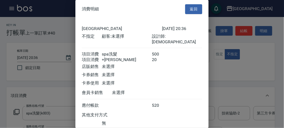
scroll to position [35, 0]
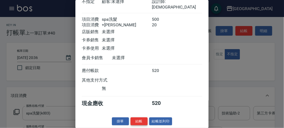
click at [140, 122] on button "結帳" at bounding box center [139, 122] width 17 height 8
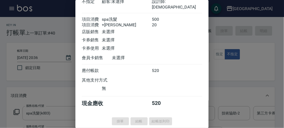
type input "[DATE] 20:40"
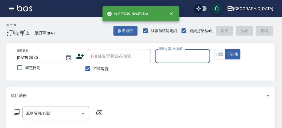
click at [182, 60] on input "服務人員姓名/編號" at bounding box center [182, 56] width 50 height 9
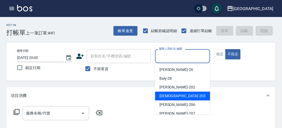
click at [165, 99] on div "聖德 -203" at bounding box center [182, 96] width 55 height 9
type input "聖德-203"
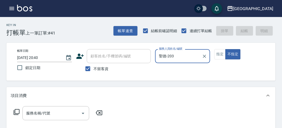
click at [18, 113] on icon at bounding box center [16, 112] width 6 height 6
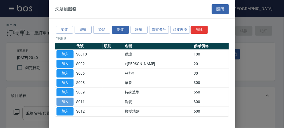
click at [65, 102] on button "加入" at bounding box center [65, 102] width 17 height 8
type input "洗髮(S011)"
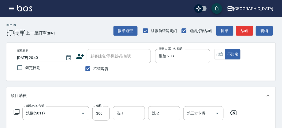
click at [17, 111] on icon at bounding box center [16, 112] width 6 height 6
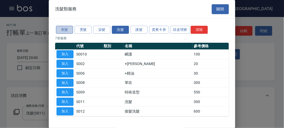
click at [72, 26] on button "剪髮" at bounding box center [64, 30] width 17 height 8
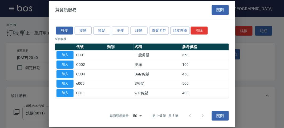
drag, startPoint x: 62, startPoint y: 52, endPoint x: 81, endPoint y: 57, distance: 19.7
click at [62, 52] on button "加入" at bounding box center [65, 55] width 17 height 8
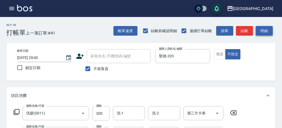
click at [261, 32] on button "明細" at bounding box center [263, 31] width 17 height 10
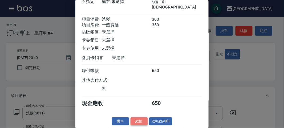
click at [138, 122] on button "結帳" at bounding box center [139, 122] width 17 height 8
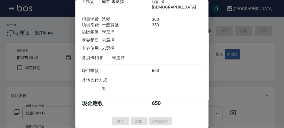
type input "[DATE] 20:41"
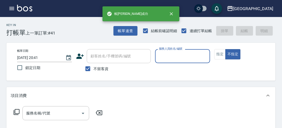
click at [194, 58] on input "服務人員姓名/編號" at bounding box center [182, 56] width 50 height 9
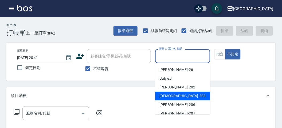
click at [162, 95] on span "聖德 -203" at bounding box center [182, 97] width 46 height 6
type input "聖德-203"
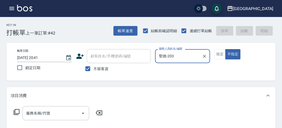
click at [18, 113] on icon at bounding box center [16, 112] width 6 height 6
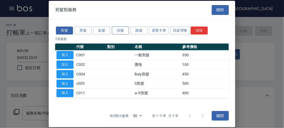
click at [119, 30] on button "洗髮" at bounding box center [120, 30] width 17 height 8
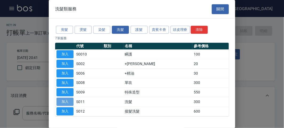
click at [73, 99] on button "加入" at bounding box center [65, 102] width 17 height 8
type input "洗髮(S011)"
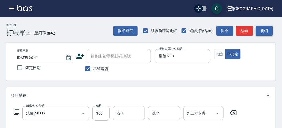
click at [263, 32] on button "明細" at bounding box center [263, 31] width 17 height 10
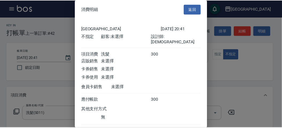
scroll to position [30, 0]
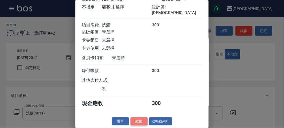
click at [137, 121] on button "結帳" at bounding box center [139, 122] width 17 height 8
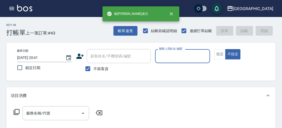
click at [13, 5] on button "button" at bounding box center [11, 8] width 11 height 11
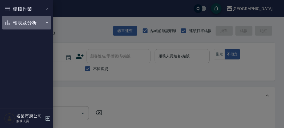
click at [25, 20] on button "報表及分析" at bounding box center [26, 23] width 49 height 14
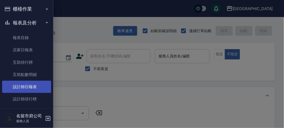
click at [30, 85] on link "設計師日報表" at bounding box center [26, 87] width 49 height 12
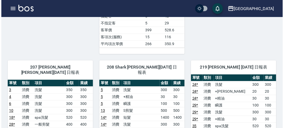
scroll to position [296, 0]
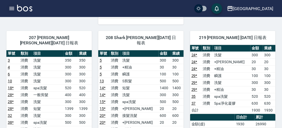
click at [10, 11] on icon "button" at bounding box center [12, 8] width 6 height 6
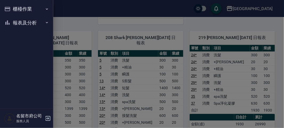
click at [14, 12] on button "櫃檯作業" at bounding box center [26, 9] width 49 height 14
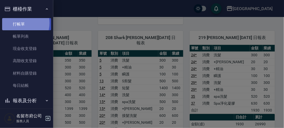
click at [19, 23] on link "打帳單" at bounding box center [26, 24] width 49 height 12
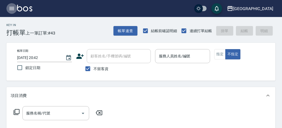
click at [13, 7] on icon "button" at bounding box center [11, 8] width 5 height 3
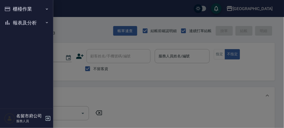
click at [34, 19] on button "報表及分析" at bounding box center [26, 23] width 49 height 14
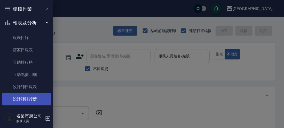
click at [30, 100] on link "設計師排行榜" at bounding box center [26, 99] width 49 height 12
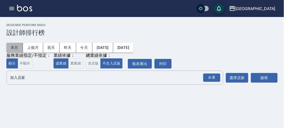
click at [16, 46] on button "本月" at bounding box center [14, 48] width 17 height 10
click at [211, 77] on div "全選" at bounding box center [211, 78] width 17 height 8
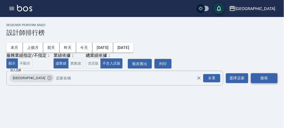
click at [270, 79] on button "搜尋" at bounding box center [264, 79] width 27 height 10
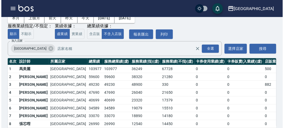
scroll to position [47, 0]
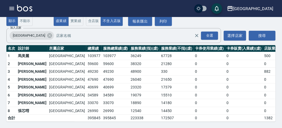
click at [86, 76] on td "47690" at bounding box center [93, 80] width 15 height 8
click at [11, 9] on icon "button" at bounding box center [12, 8] width 6 height 6
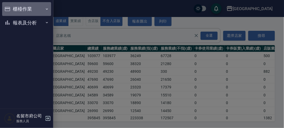
drag, startPoint x: 17, startPoint y: 7, endPoint x: 22, endPoint y: 9, distance: 5.4
click at [17, 8] on button "櫃檯作業" at bounding box center [26, 9] width 49 height 14
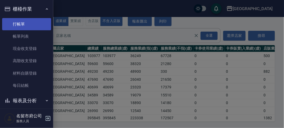
click at [23, 23] on link "打帳單" at bounding box center [26, 24] width 49 height 12
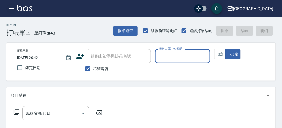
click at [14, 7] on icon "button" at bounding box center [11, 8] width 5 height 3
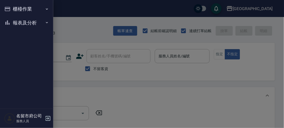
click at [24, 8] on button "櫃檯作業" at bounding box center [26, 9] width 49 height 14
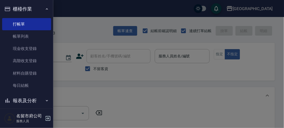
click at [38, 8] on button "櫃檯作業" at bounding box center [26, 9] width 49 height 14
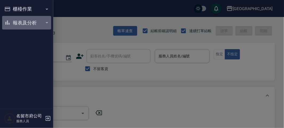
click at [27, 23] on button "報表及分析" at bounding box center [26, 23] width 49 height 14
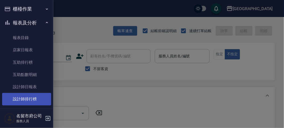
click at [36, 102] on link "設計師排行榜" at bounding box center [26, 99] width 49 height 12
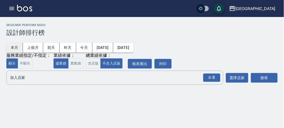
click at [11, 45] on button "本月" at bounding box center [14, 48] width 17 height 10
click at [209, 80] on div "全選" at bounding box center [211, 78] width 17 height 8
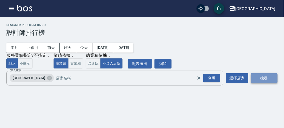
click at [261, 75] on button "搜尋" at bounding box center [264, 79] width 27 height 10
